Goal: Information Seeking & Learning: Learn about a topic

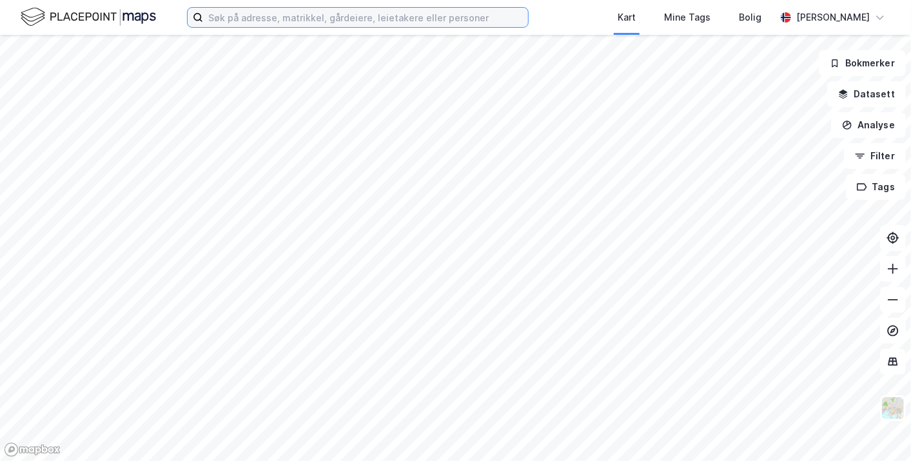
click at [240, 20] on input at bounding box center [365, 17] width 325 height 19
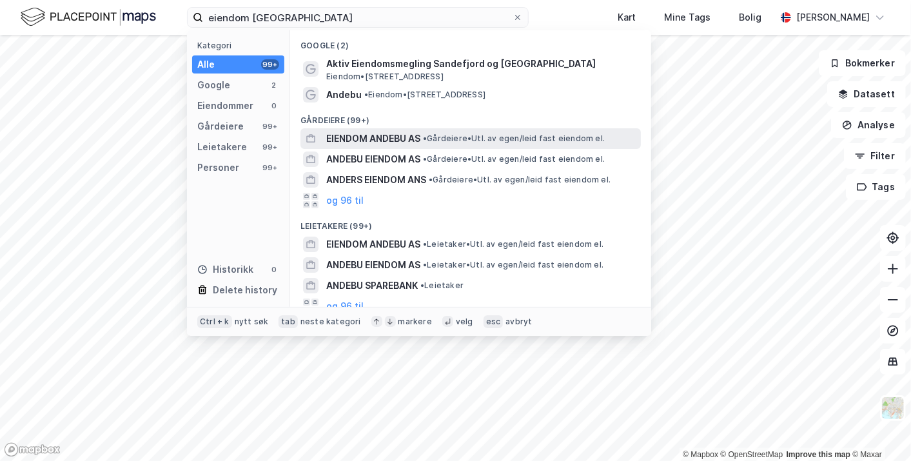
click at [394, 139] on span "EIENDOM ANDEBU AS" at bounding box center [373, 138] width 94 height 15
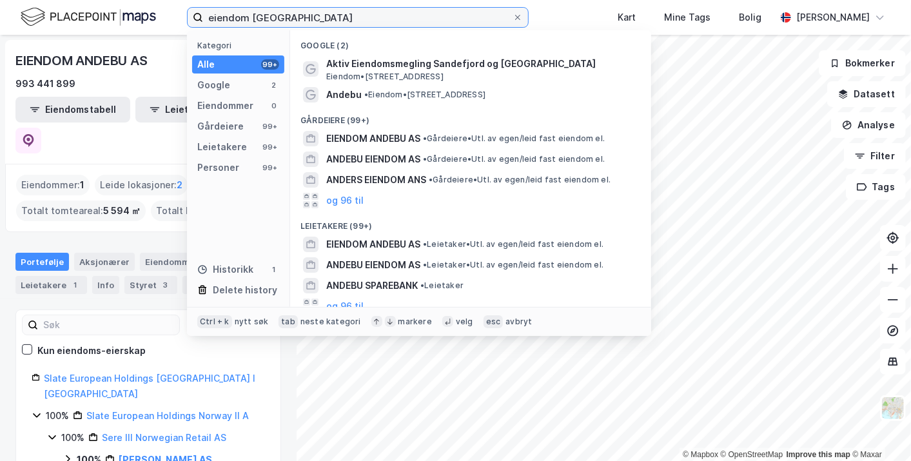
drag, startPoint x: 319, startPoint y: 12, endPoint x: 138, endPoint y: 14, distance: 180.5
click at [138, 14] on div "eiendom andebu Kategori Alle 99+ Google 2 Eiendommer 0 Gårdeiere 99+ Leietakere…" at bounding box center [455, 17] width 911 height 35
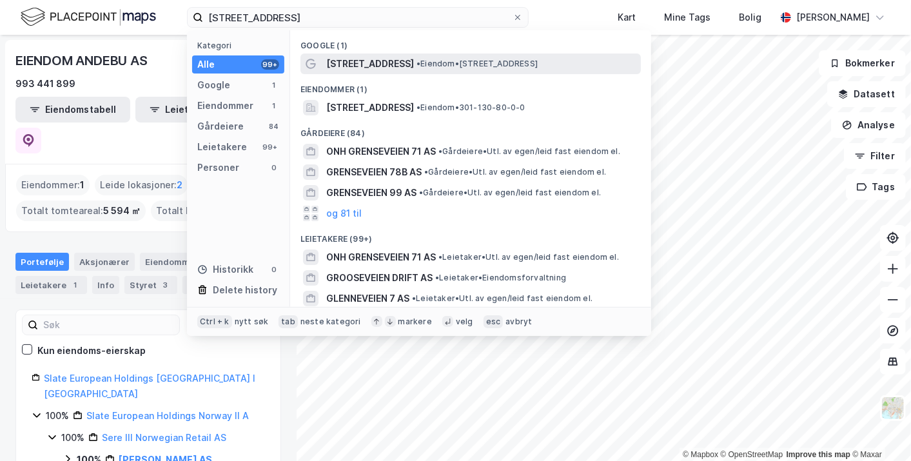
click at [362, 70] on span "[STREET_ADDRESS]" at bounding box center [370, 63] width 88 height 15
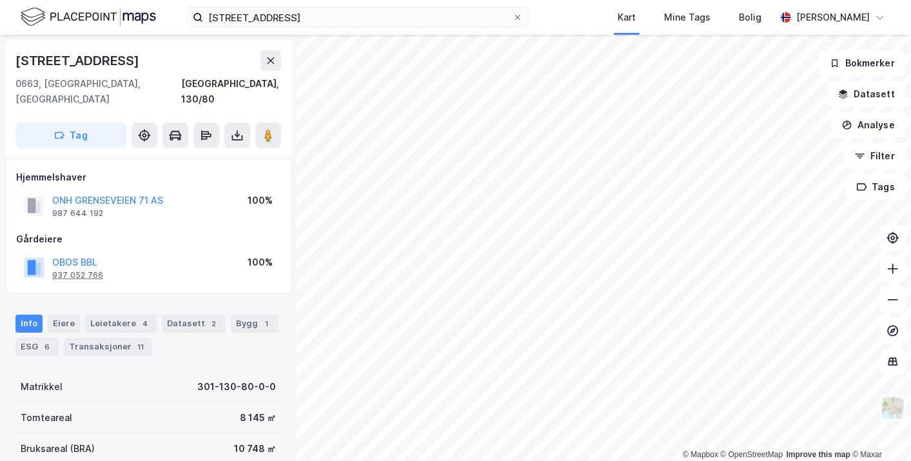
scroll to position [134, 0]
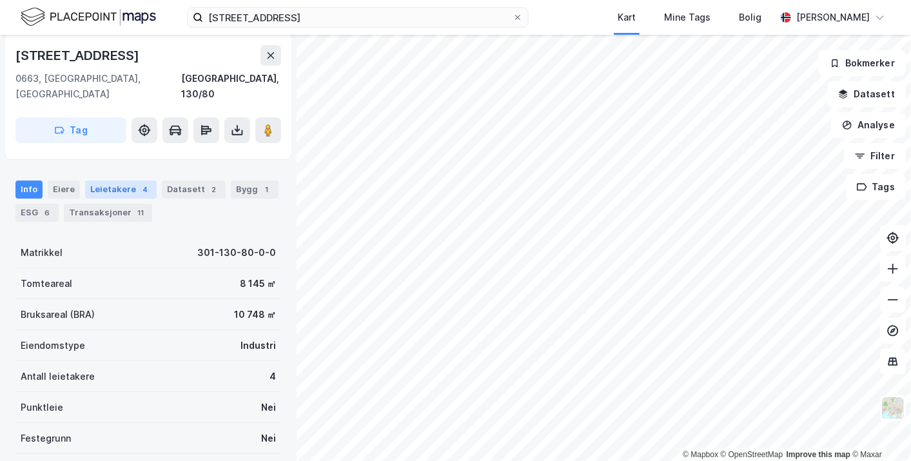
click at [133, 181] on div "Leietakere 4" at bounding box center [121, 190] width 72 height 18
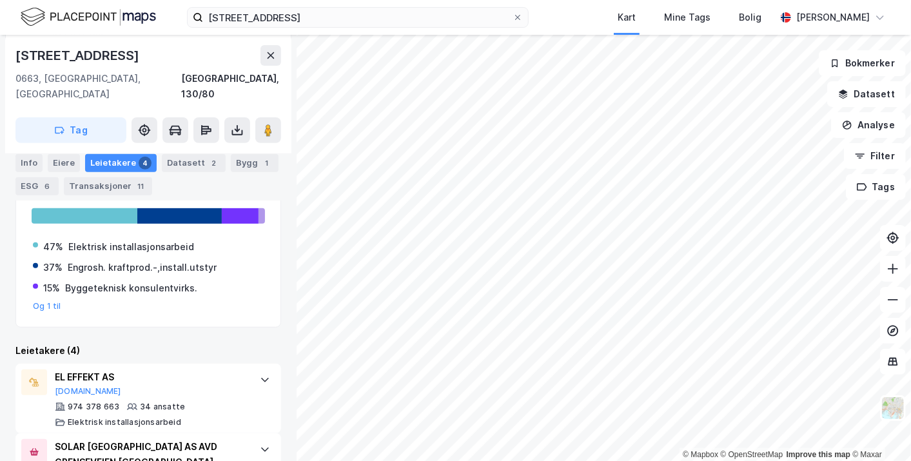
scroll to position [240, 0]
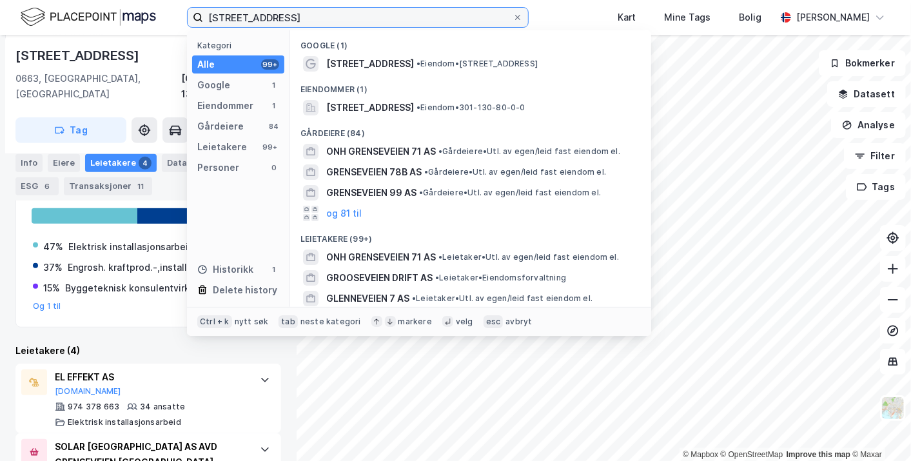
drag, startPoint x: 304, startPoint y: 19, endPoint x: 164, endPoint y: 28, distance: 140.8
click at [164, 28] on div "grenseveien 71 Kategori Alle 99+ Google 1 Eiendommer 1 Gårdeiere 84 Leietakere …" at bounding box center [455, 17] width 911 height 35
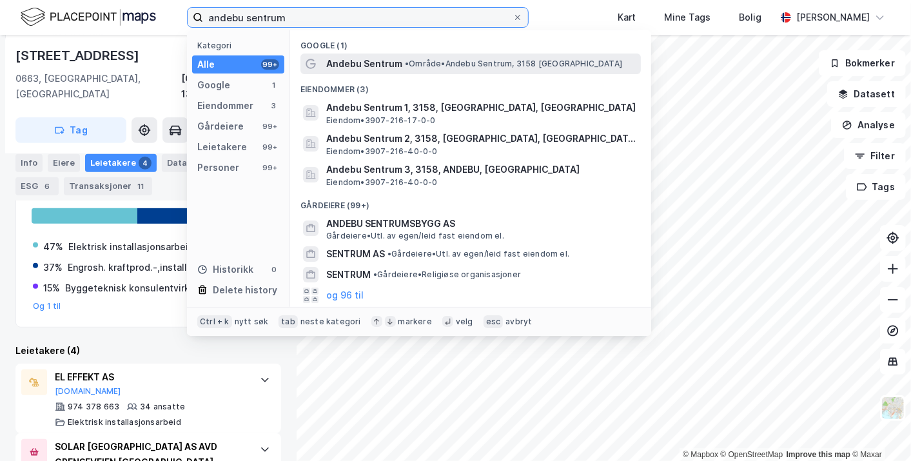
type input "andebu sentrum"
click at [380, 59] on span "Andebu Sentrum" at bounding box center [364, 63] width 76 height 15
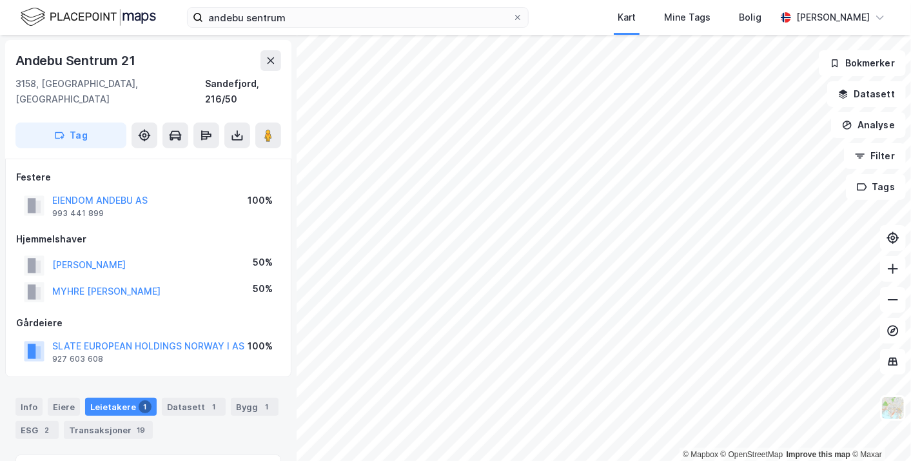
scroll to position [169, 0]
